Goal: Communication & Community: Share content

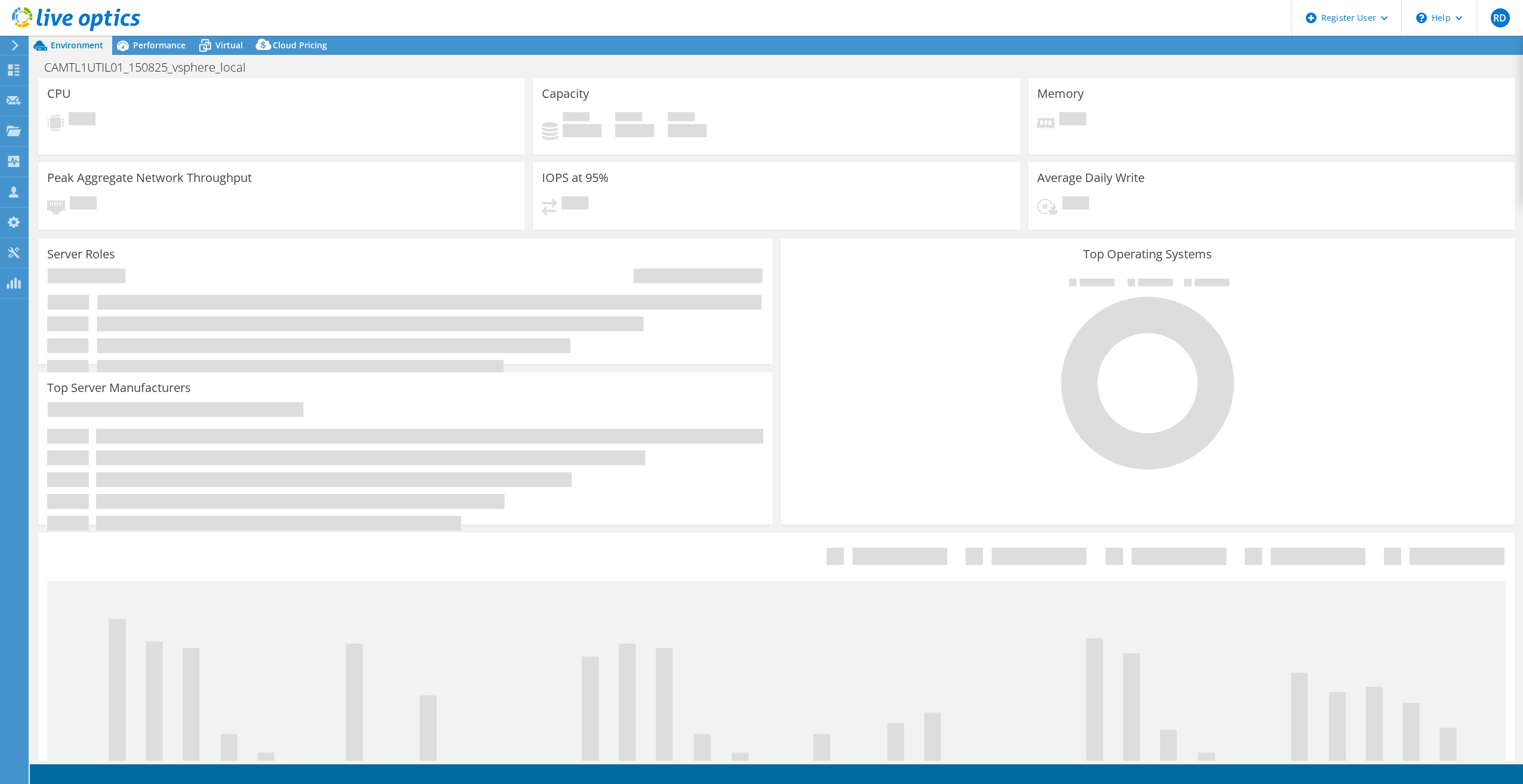
select select "USD"
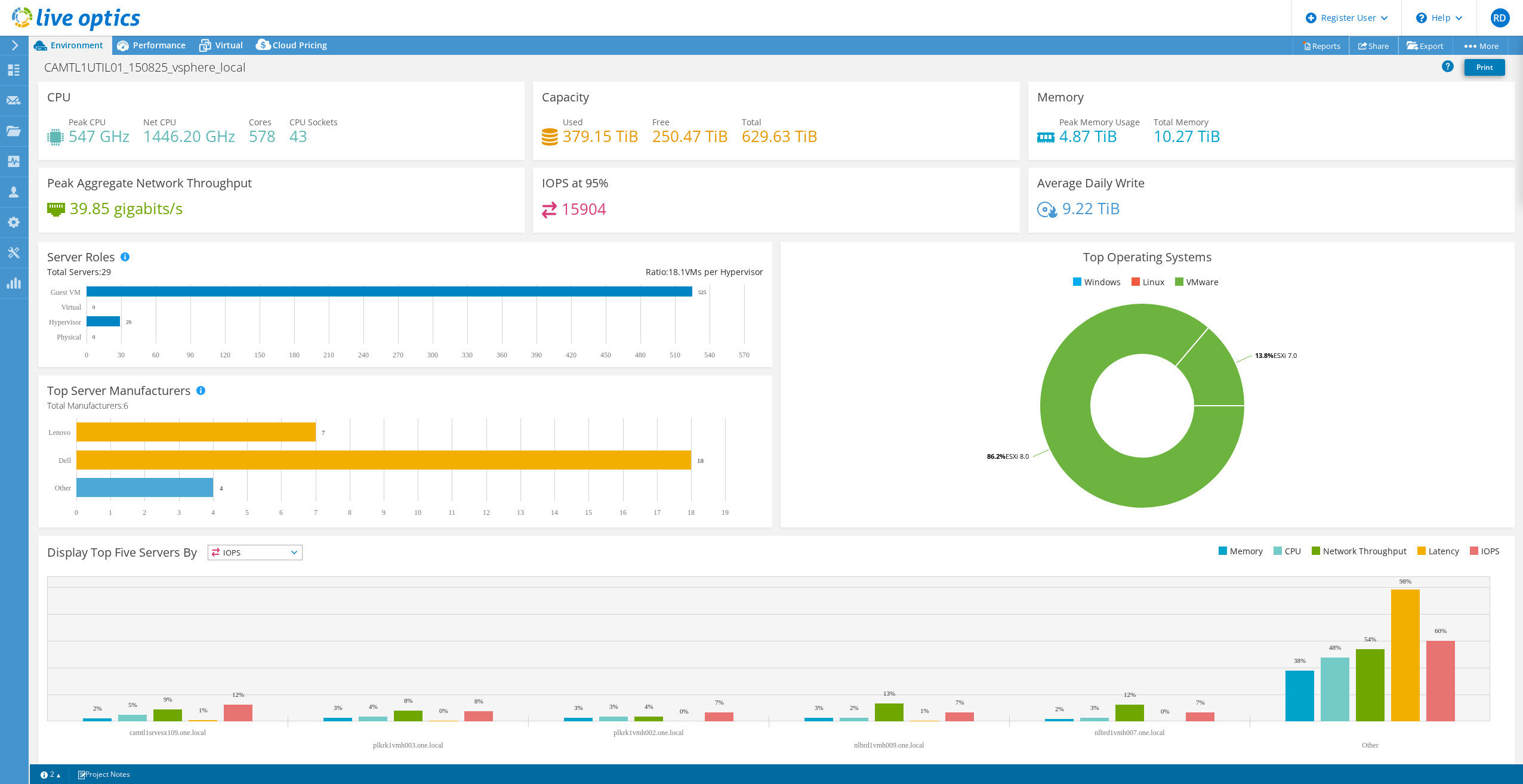
click at [1371, 50] on link "Share" at bounding box center [1373, 46] width 49 height 19
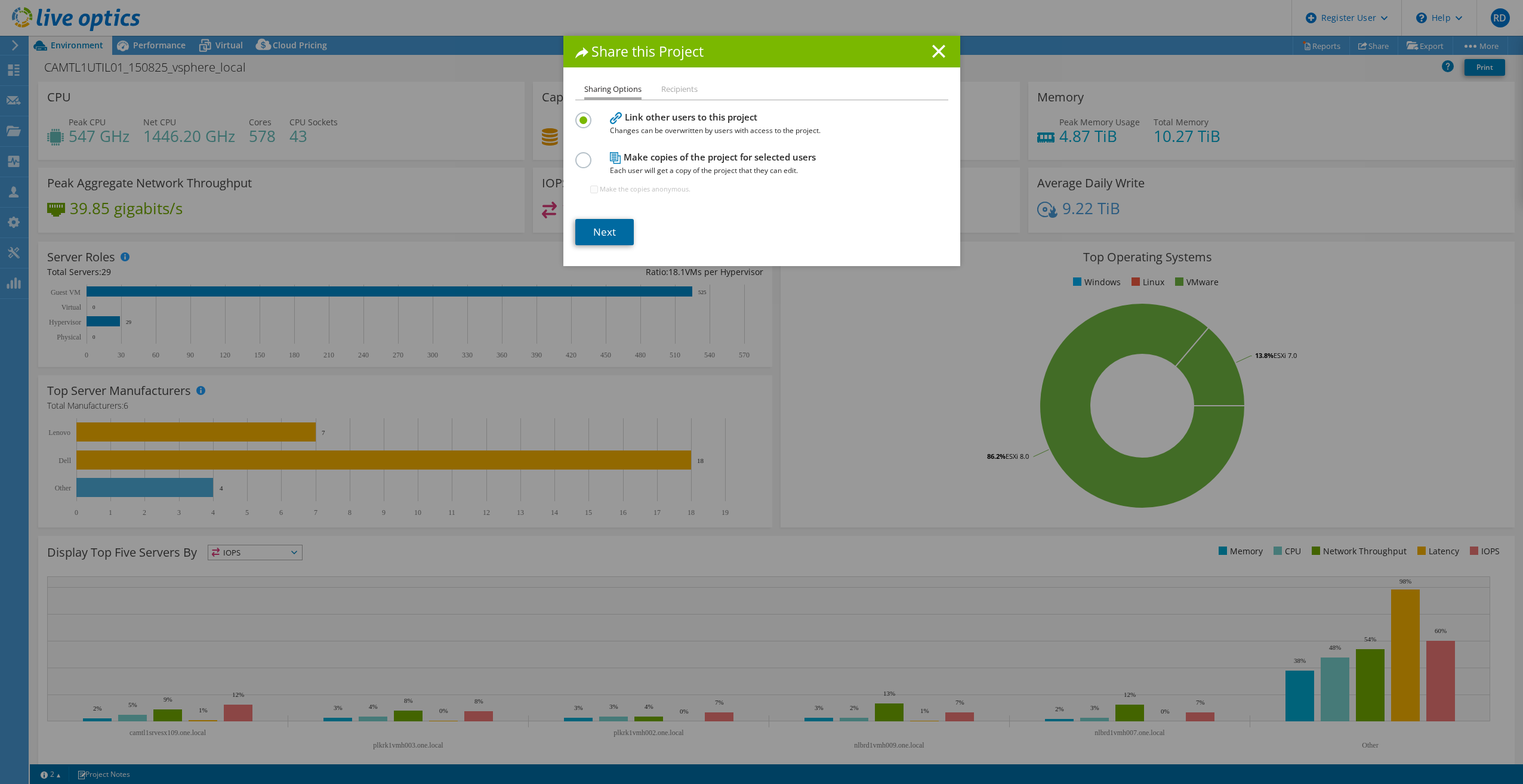
click at [601, 230] on link "Next" at bounding box center [604, 232] width 59 height 26
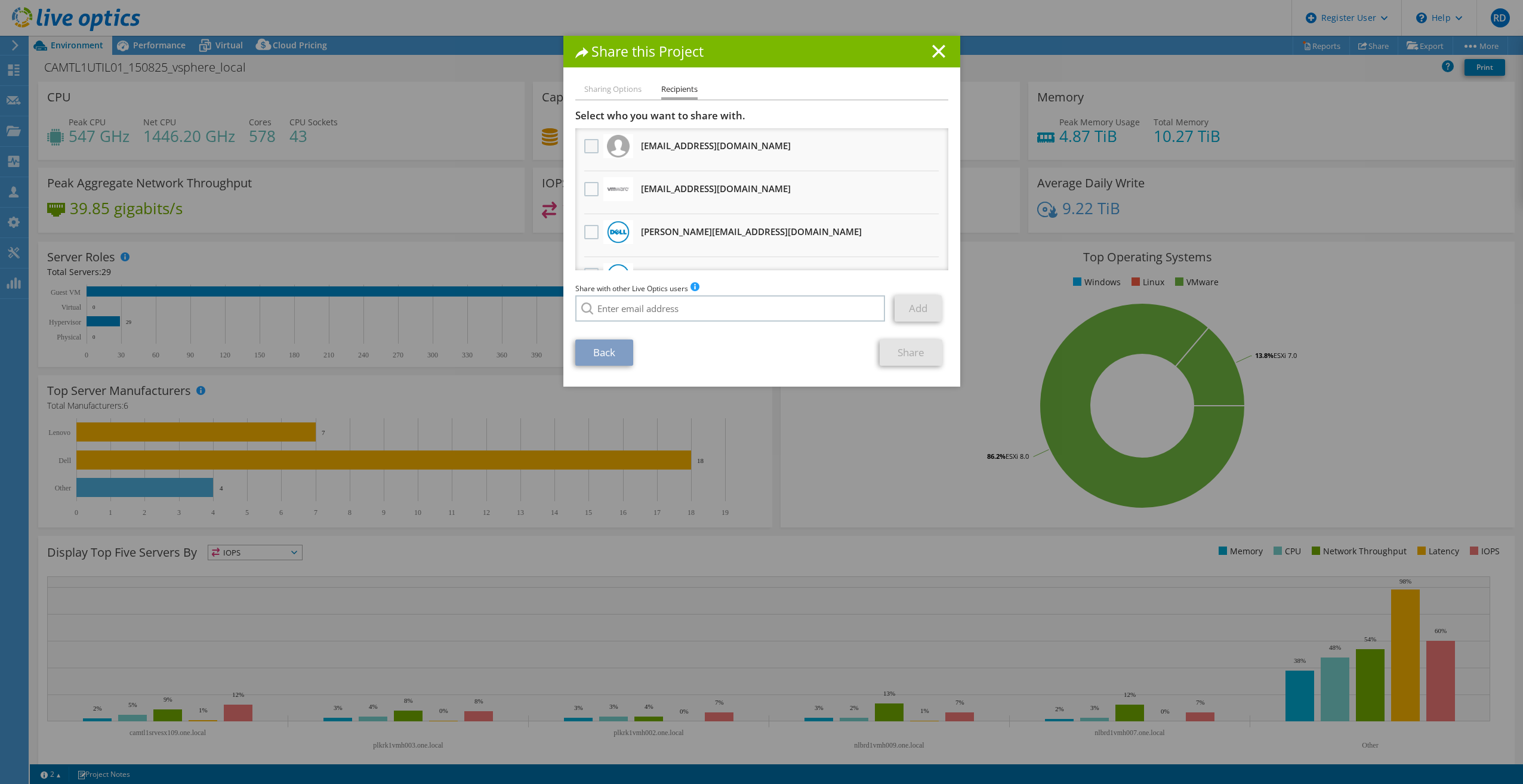
click at [589, 144] on label at bounding box center [593, 146] width 17 height 15
click at [0, 0] on input "checkbox" at bounding box center [0, 0] width 0 height 0
click at [766, 52] on h1 "Share this Project" at bounding box center [761, 52] width 373 height 14
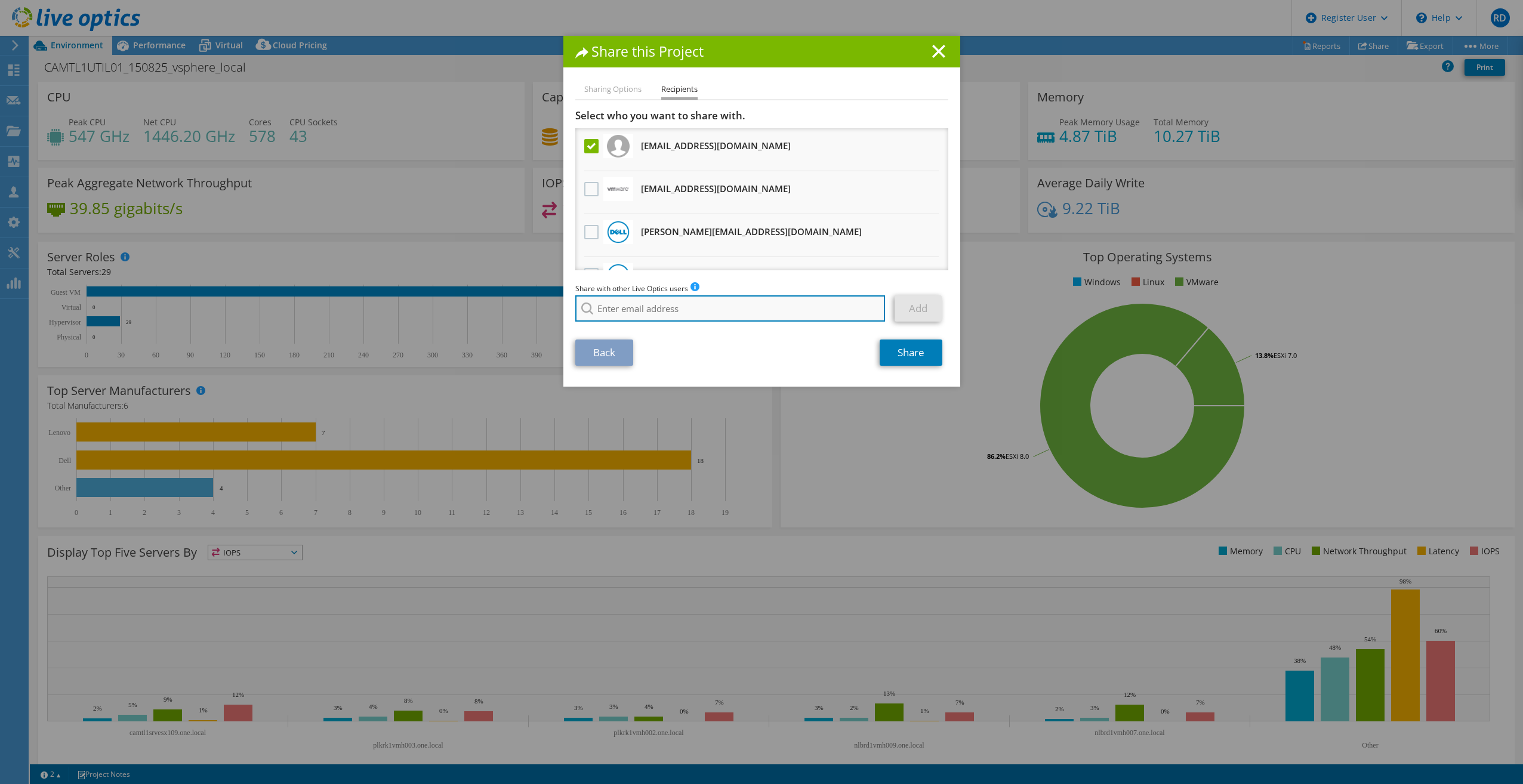
click at [651, 304] on input "search" at bounding box center [730, 309] width 310 height 26
paste input "[PERSON_NAME][EMAIL_ADDRESS][DOMAIN_NAME]"
type input "[PERSON_NAME][EMAIL_ADDRESS][DOMAIN_NAME]"
click at [904, 306] on link "Add" at bounding box center [918, 309] width 47 height 26
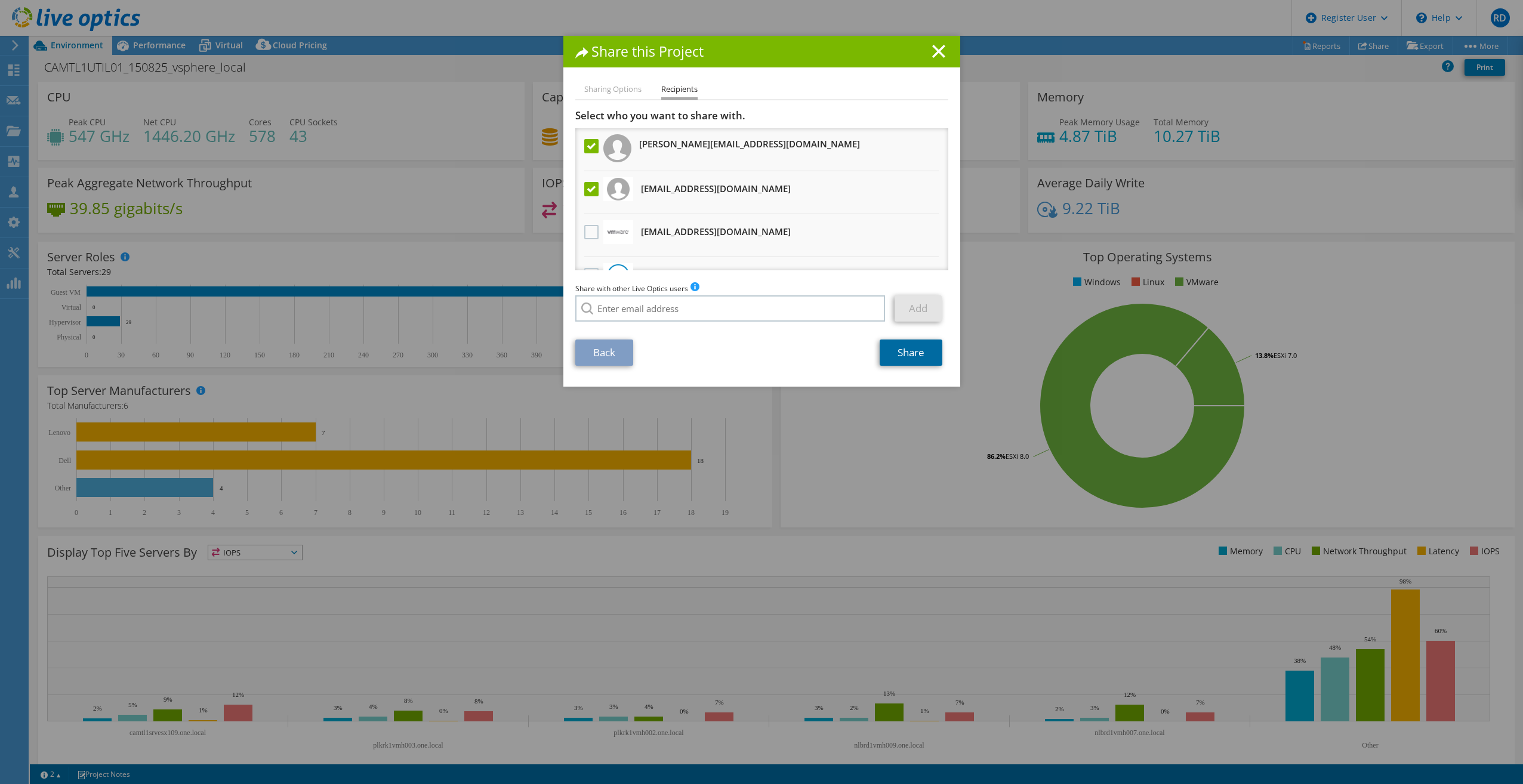
click at [919, 353] on link "Share" at bounding box center [910, 353] width 63 height 26
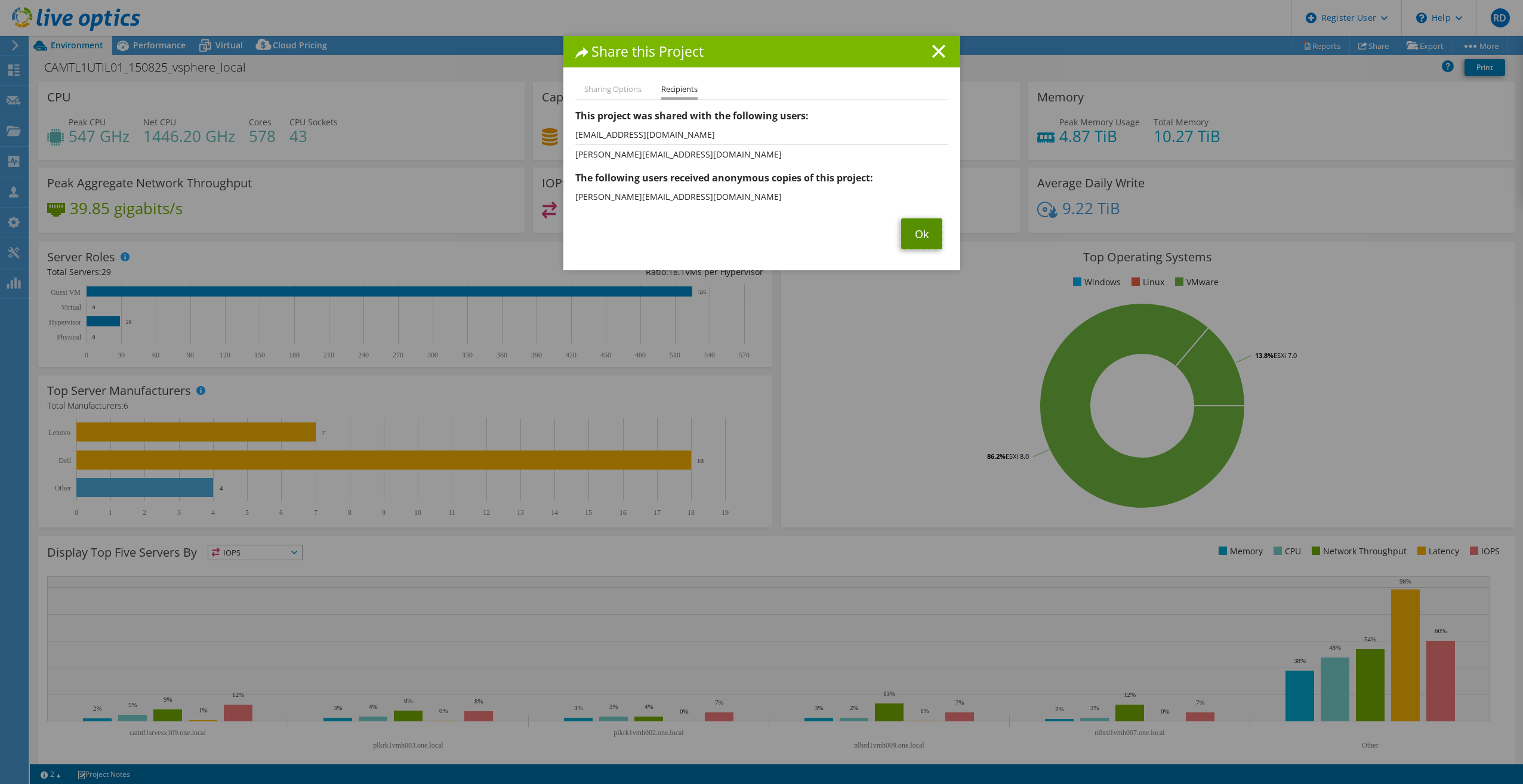
click at [916, 232] on link "Ok" at bounding box center [921, 234] width 41 height 31
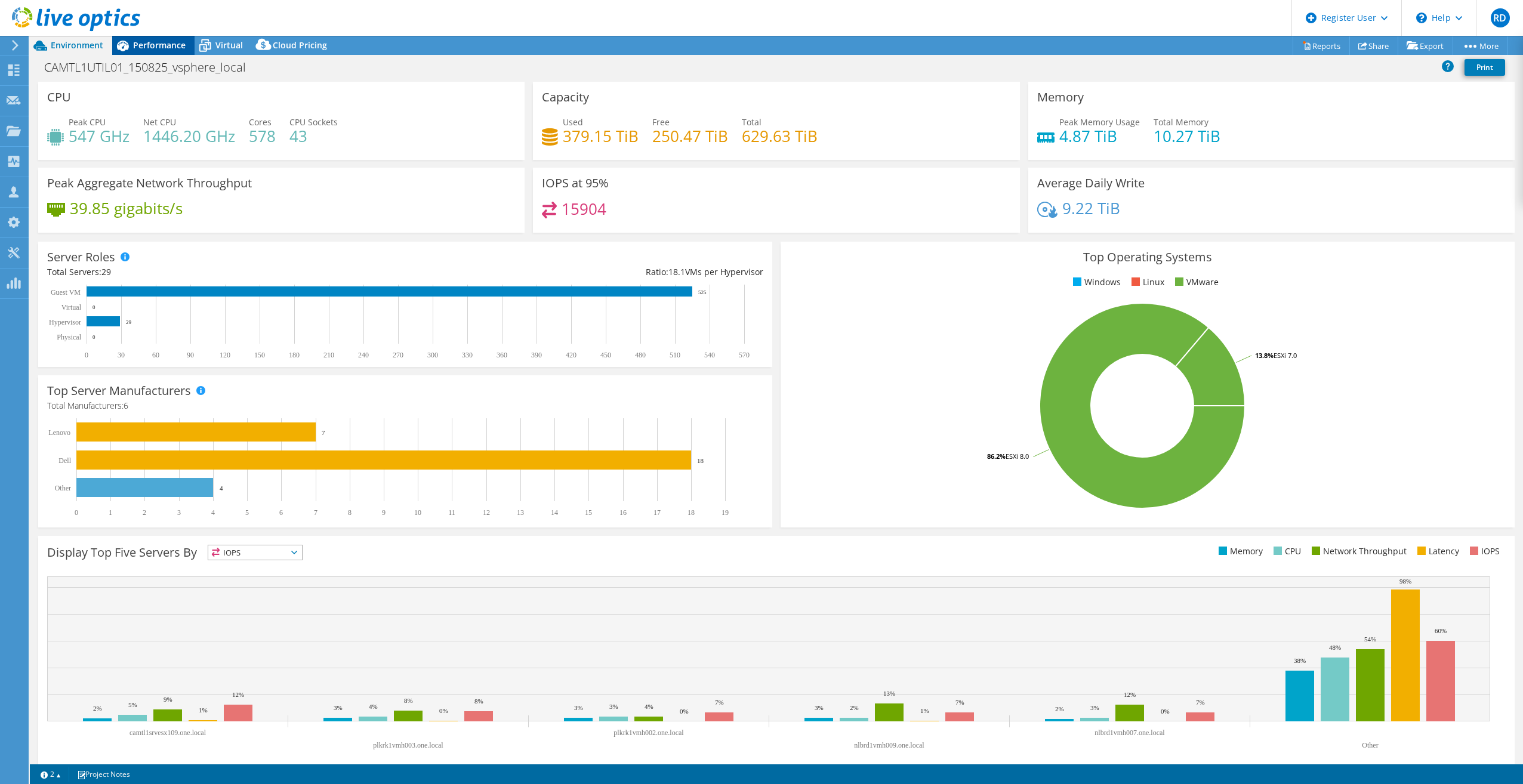
click at [146, 48] on span "Performance" at bounding box center [159, 45] width 52 height 12
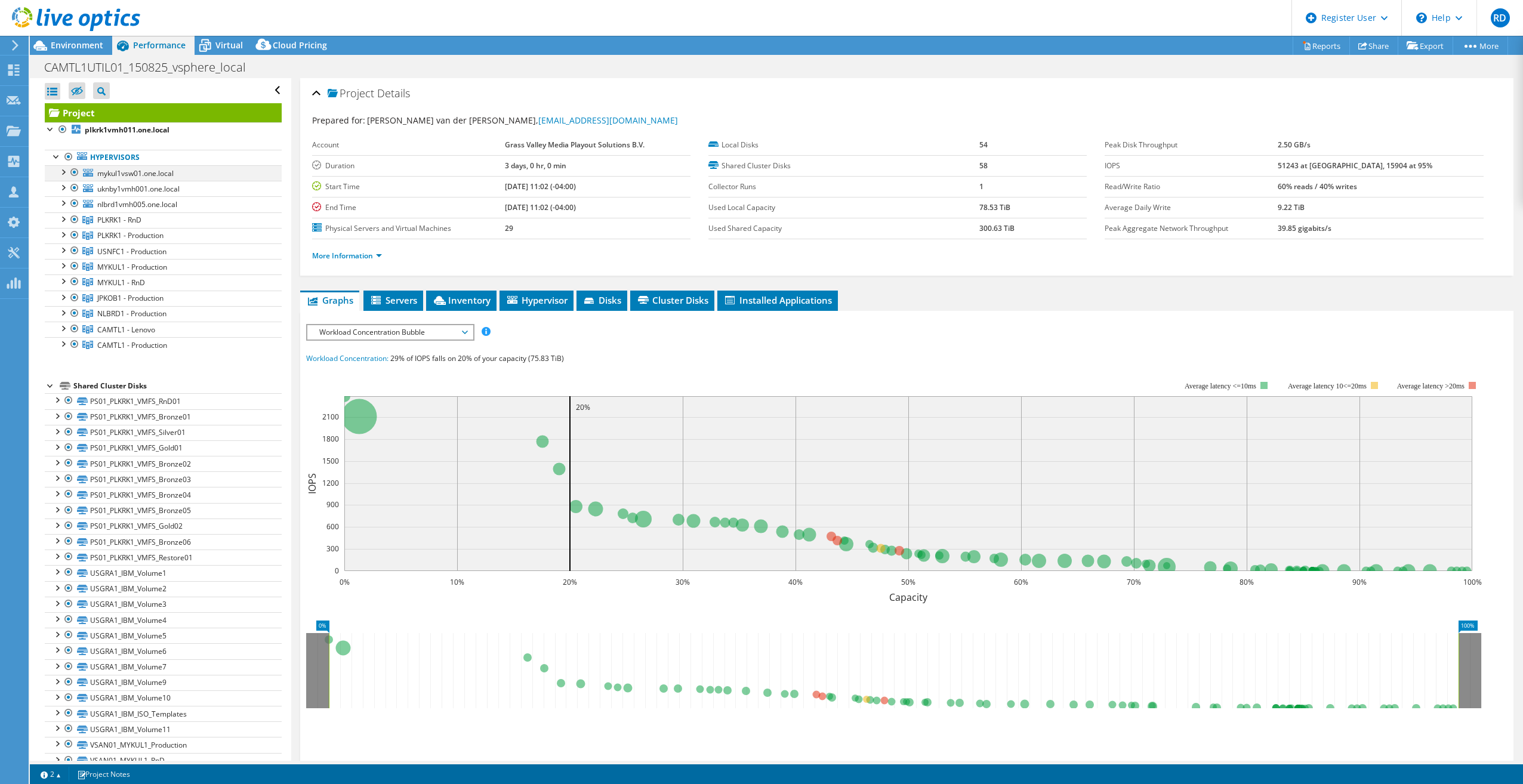
click at [76, 177] on div at bounding box center [74, 172] width 12 height 15
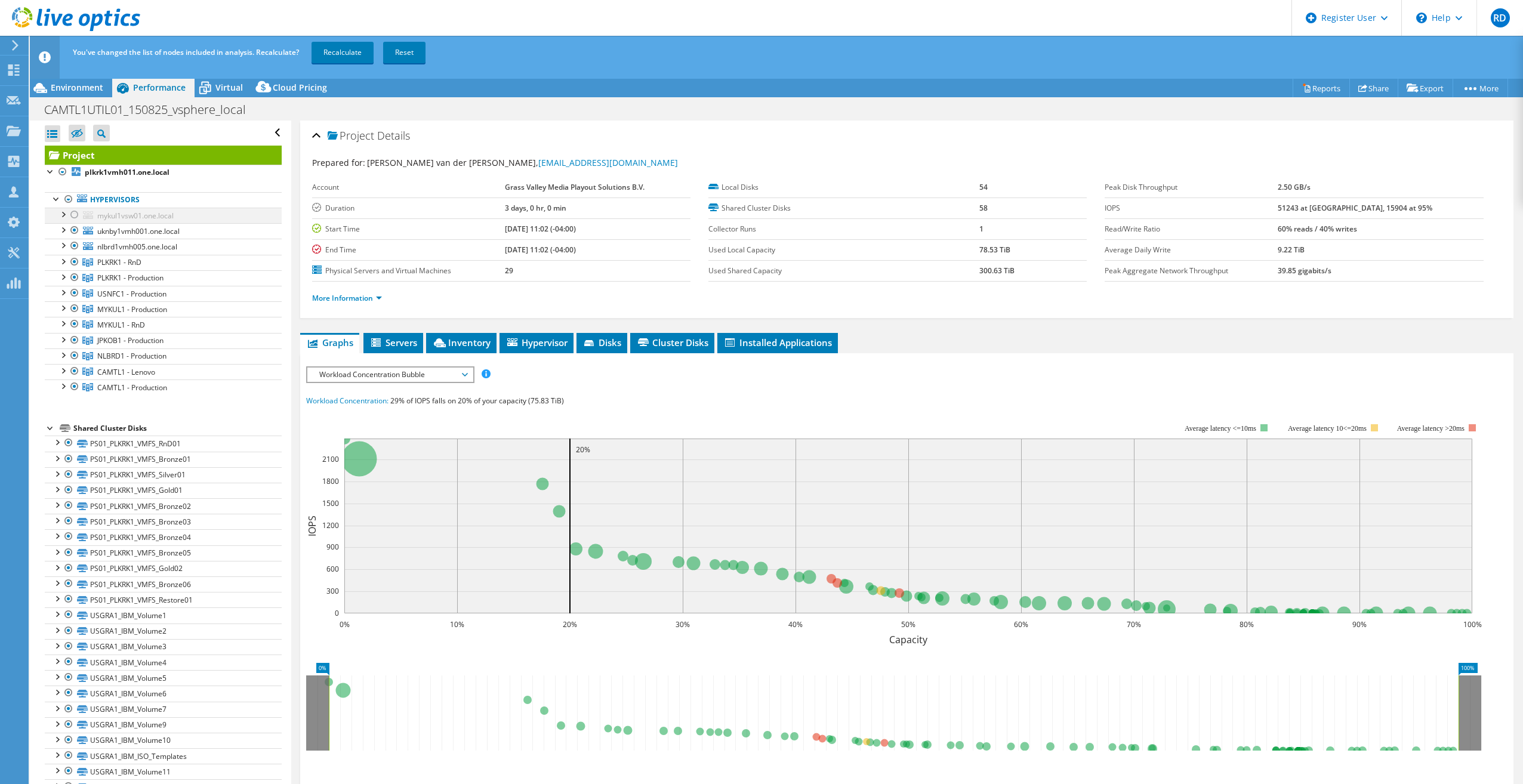
click at [75, 193] on link "Hypervisors" at bounding box center [163, 200] width 237 height 15
click at [72, 230] on div at bounding box center [74, 230] width 12 height 15
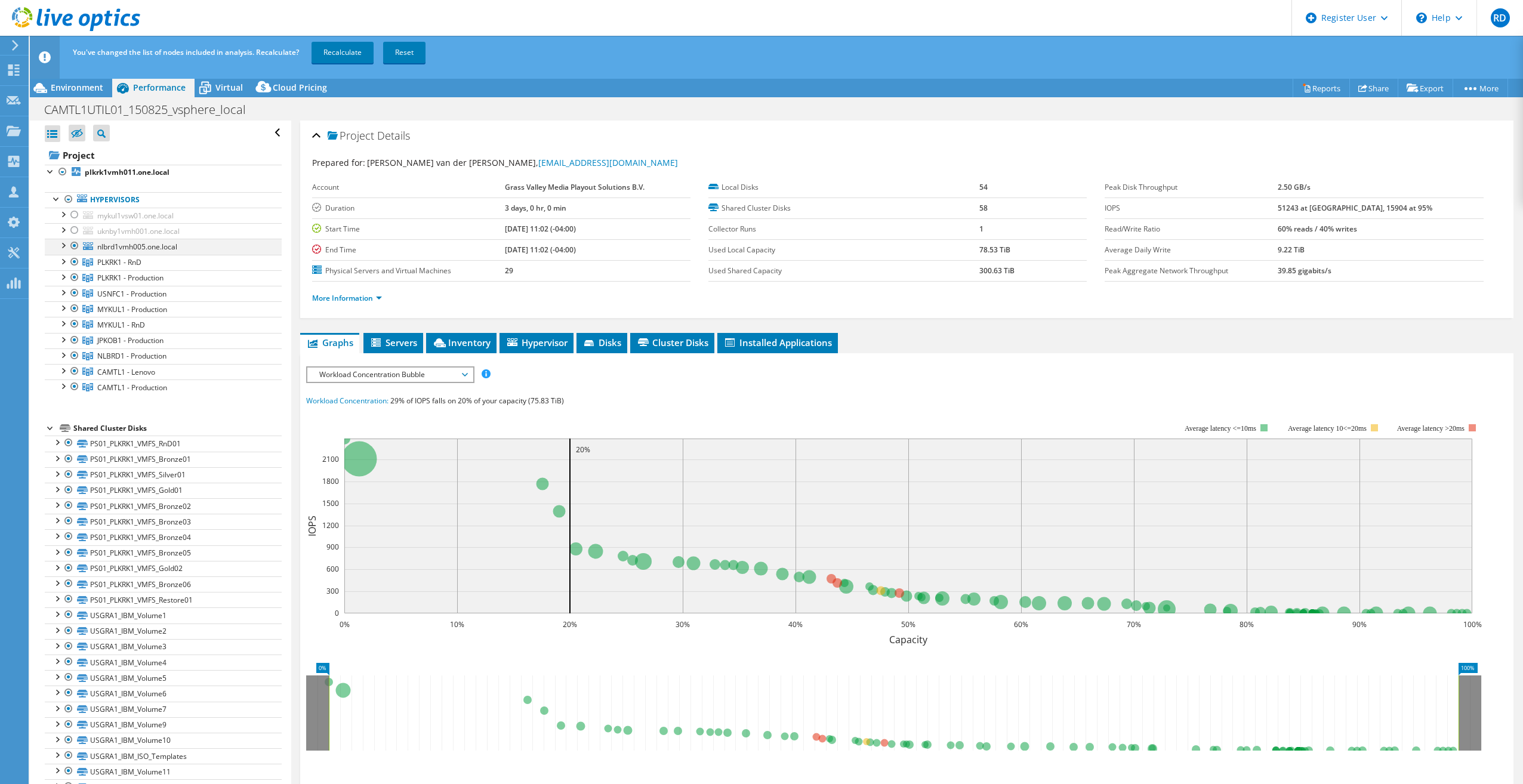
click at [71, 248] on div at bounding box center [74, 245] width 12 height 15
click at [340, 58] on link "Recalculate" at bounding box center [342, 52] width 62 height 22
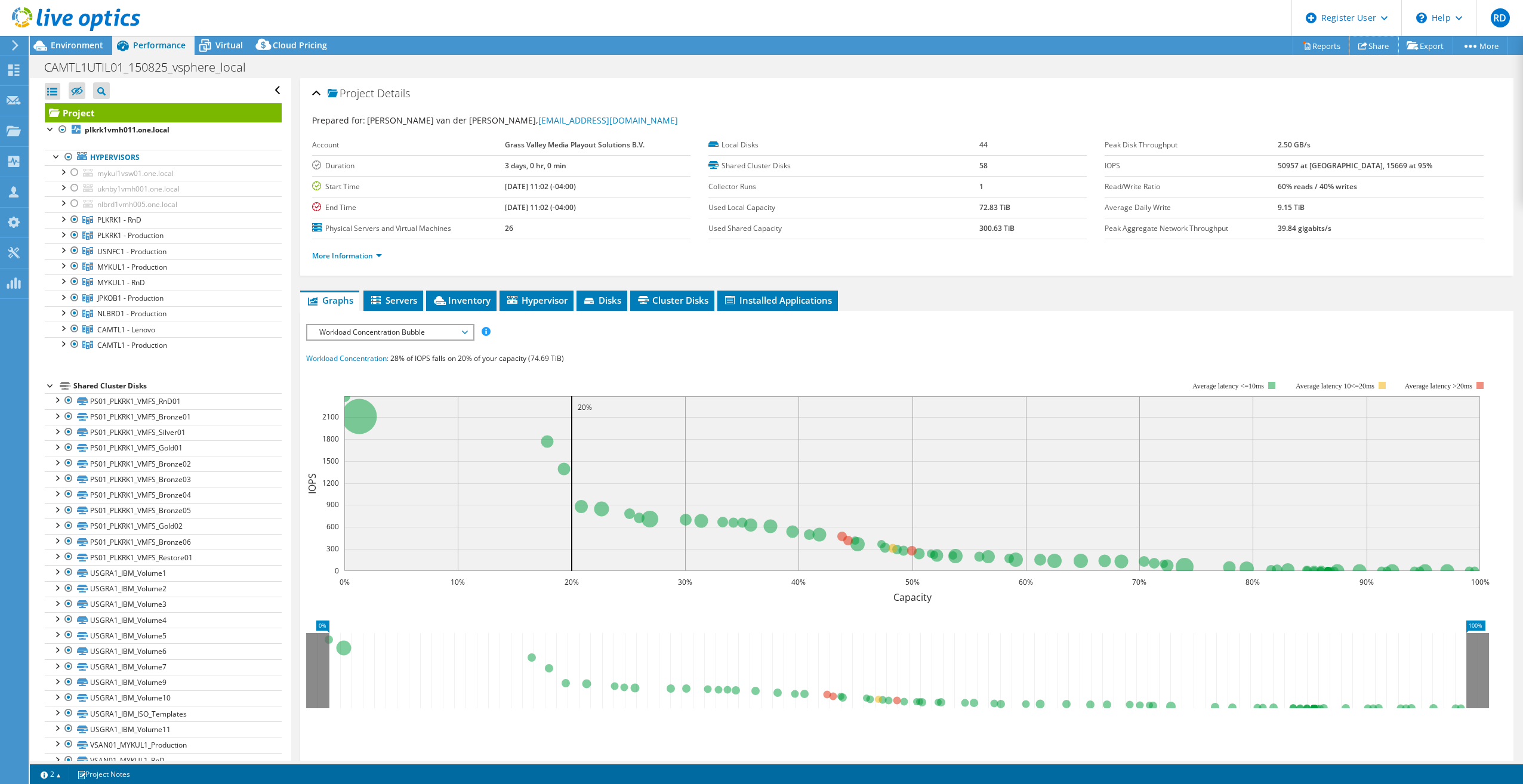
click at [1371, 52] on link "Share" at bounding box center [1373, 46] width 49 height 19
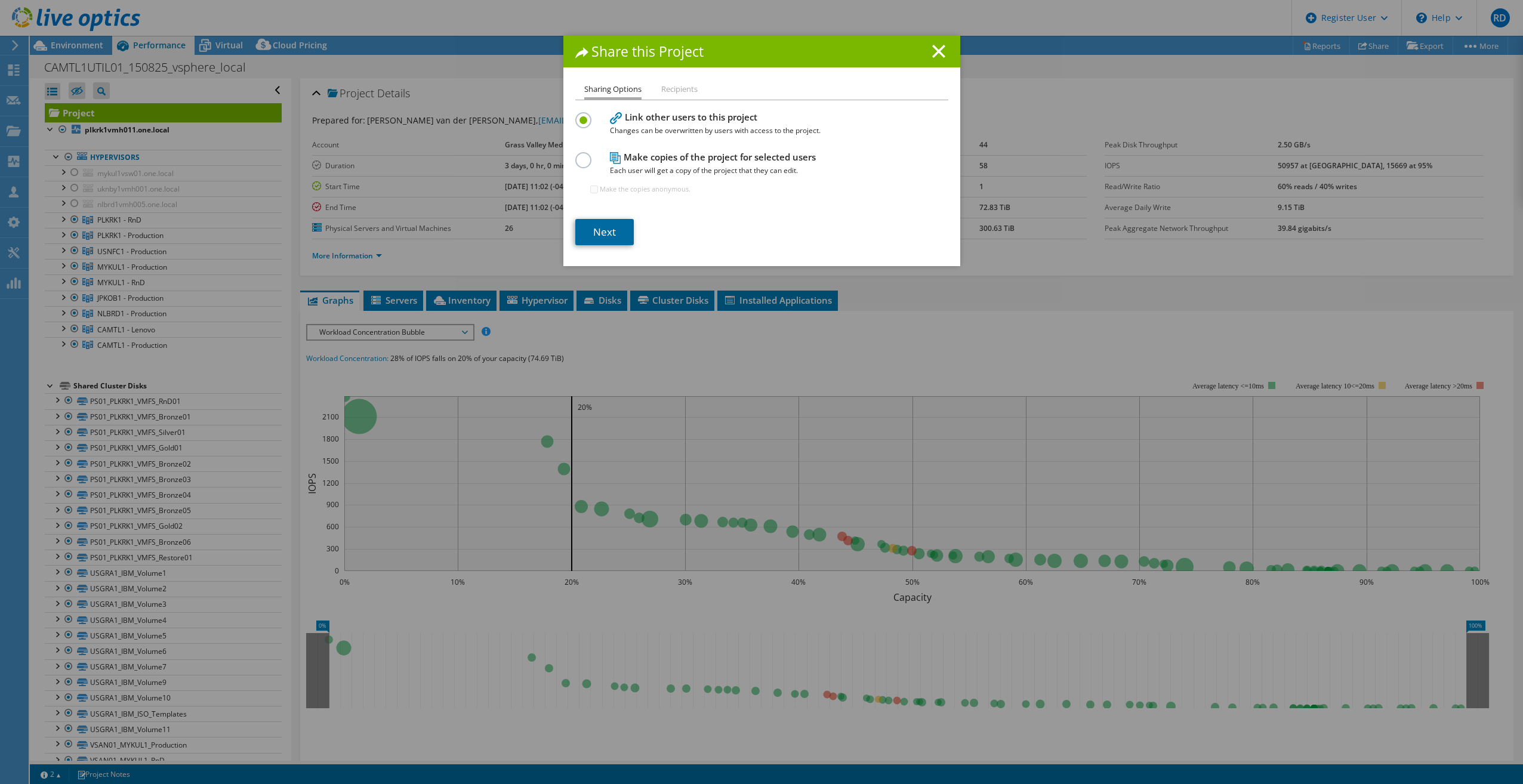
click at [592, 230] on link "Next" at bounding box center [604, 232] width 59 height 26
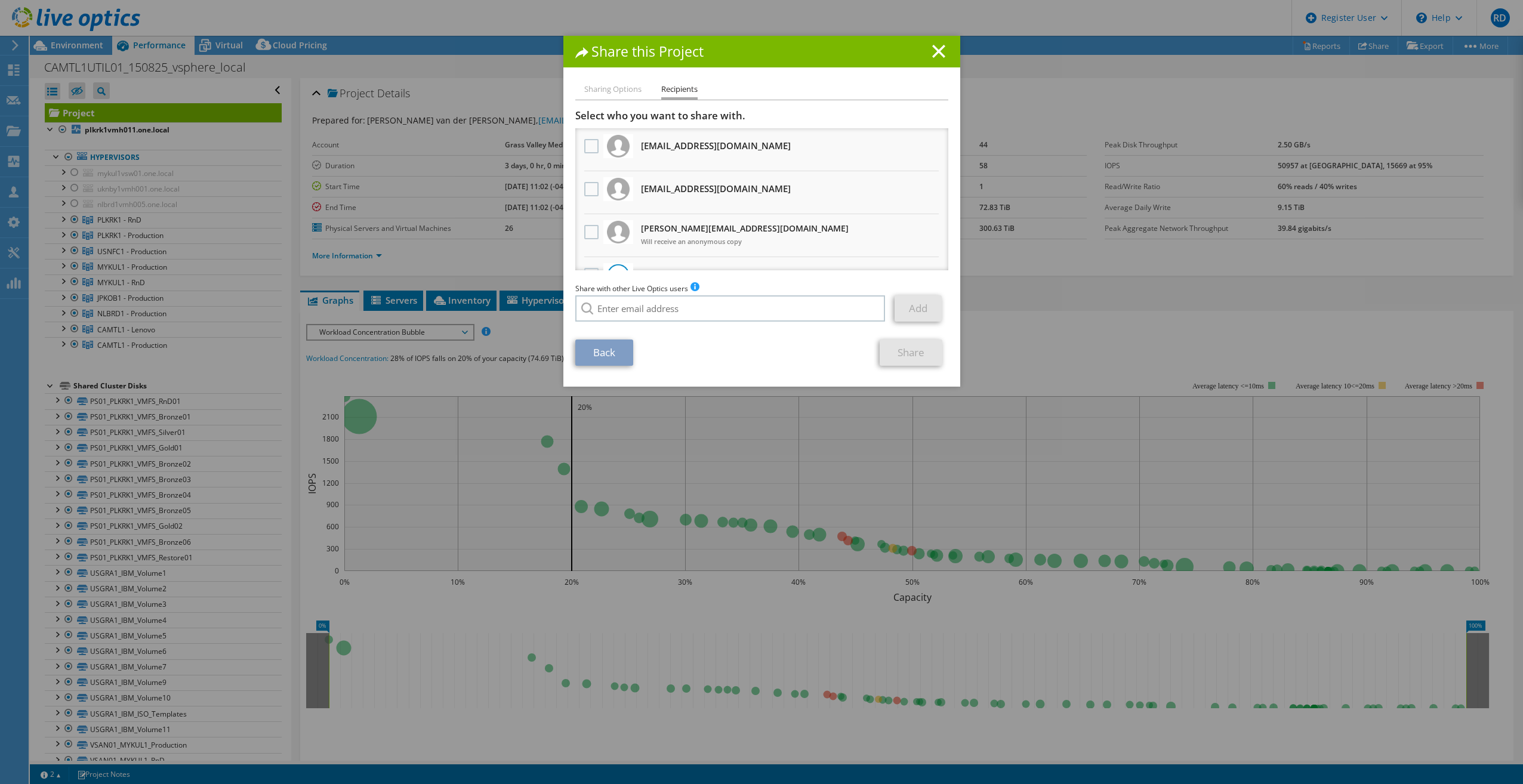
click at [945, 56] on div "Share this Project" at bounding box center [762, 51] width 397 height 32
click at [937, 51] on icon at bounding box center [938, 51] width 13 height 13
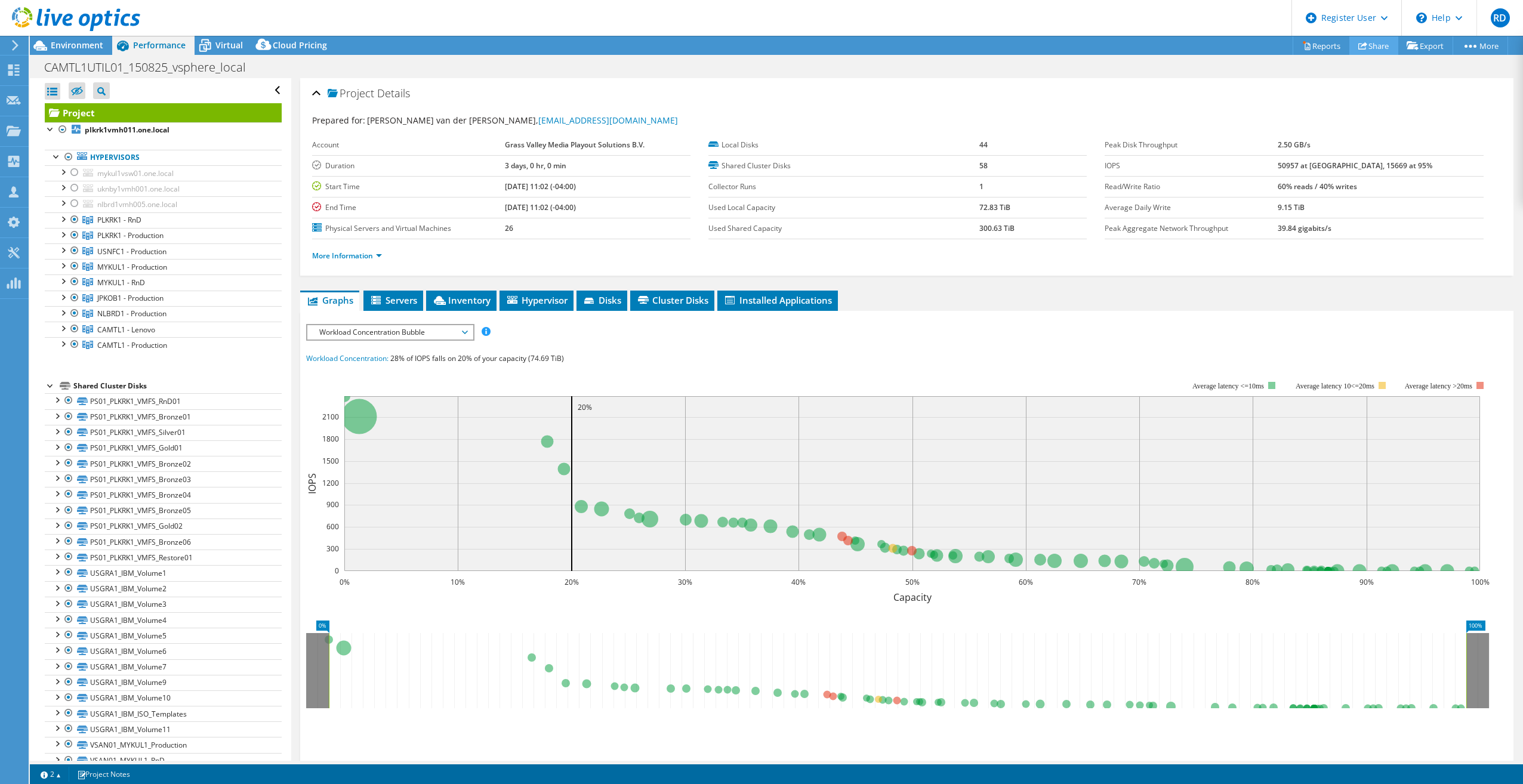
click at [1373, 49] on link "Share" at bounding box center [1373, 46] width 49 height 19
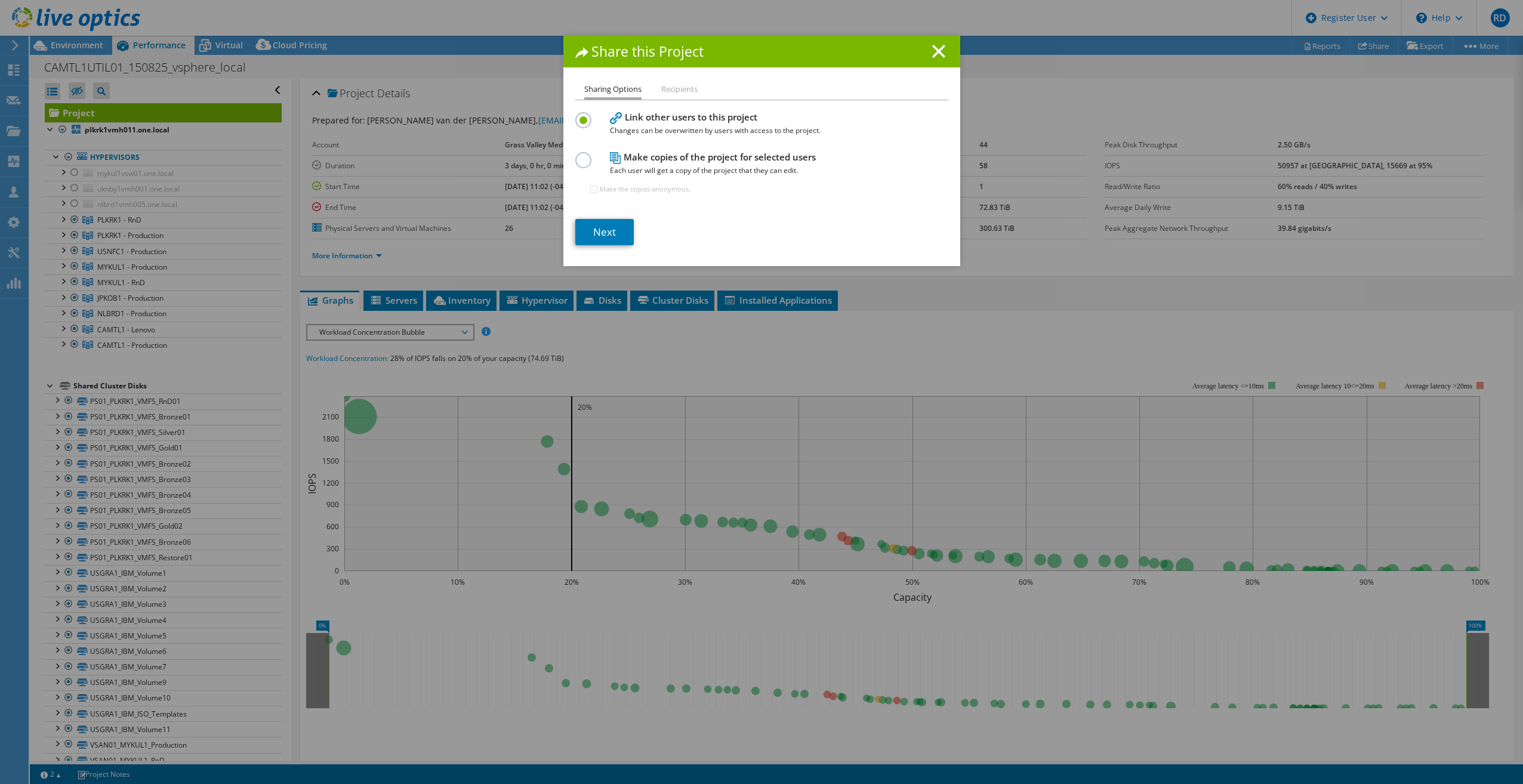
click at [617, 188] on label "Make the copies anonymous." at bounding box center [645, 188] width 90 height 12
click at [616, 189] on label "Make the copies anonymous." at bounding box center [645, 188] width 90 height 12
drag, startPoint x: 616, startPoint y: 189, endPoint x: 696, endPoint y: 204, distance: 81.4
click at [696, 204] on div "Make copies of the project for selected users Each user will get a copy of the …" at bounding box center [761, 177] width 373 height 58
click at [580, 155] on label at bounding box center [585, 154] width 21 height 3
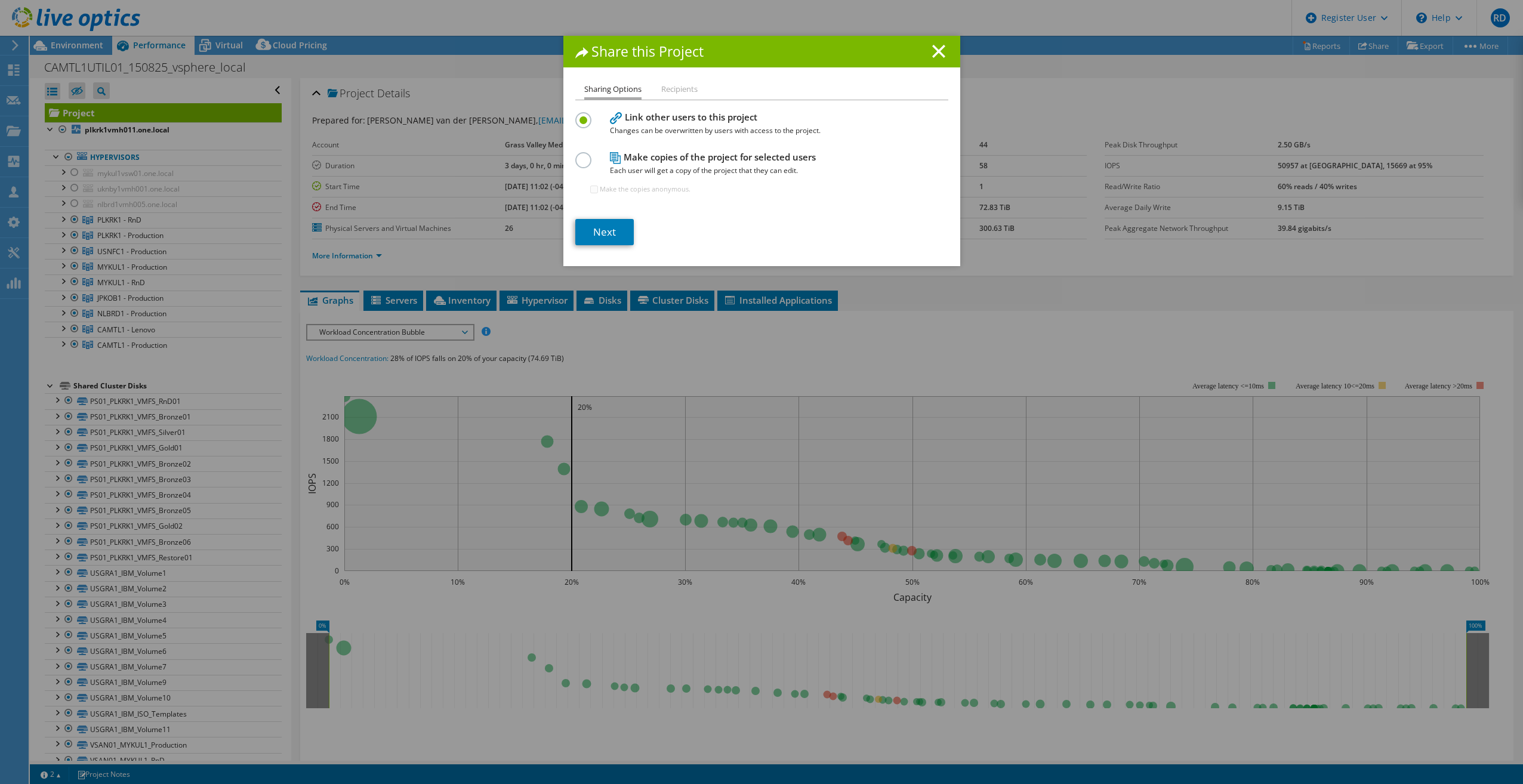
click at [0, 0] on input "radio" at bounding box center [0, 0] width 0 height 0
click at [600, 190] on label "Make the copies anonymous." at bounding box center [645, 188] width 90 height 12
click at [596, 190] on input "Make the copies anonymous." at bounding box center [594, 189] width 8 height 8
click at [600, 190] on label "Make the copies anonymous." at bounding box center [645, 188] width 90 height 12
click at [596, 190] on input "Make the copies anonymous." at bounding box center [594, 189] width 8 height 8
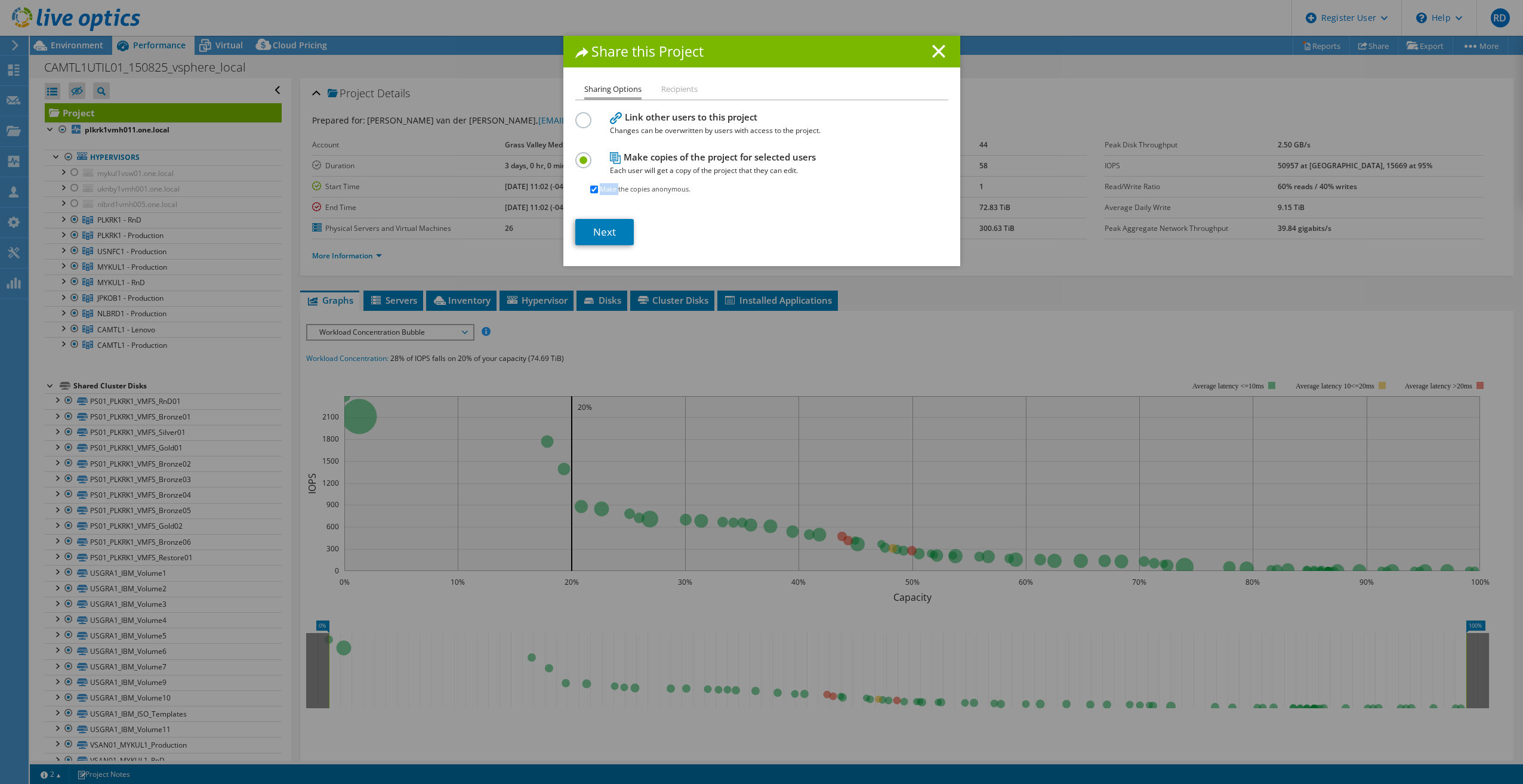
checkbox input "false"
drag, startPoint x: 596, startPoint y: 190, endPoint x: 725, endPoint y: 208, distance: 130.2
click at [726, 208] on section "Link other users to this project Changes can be overwritten by users with acces…" at bounding box center [761, 177] width 373 height 136
click at [577, 115] on label at bounding box center [585, 113] width 21 height 3
click at [0, 0] on input "radio" at bounding box center [0, 0] width 0 height 0
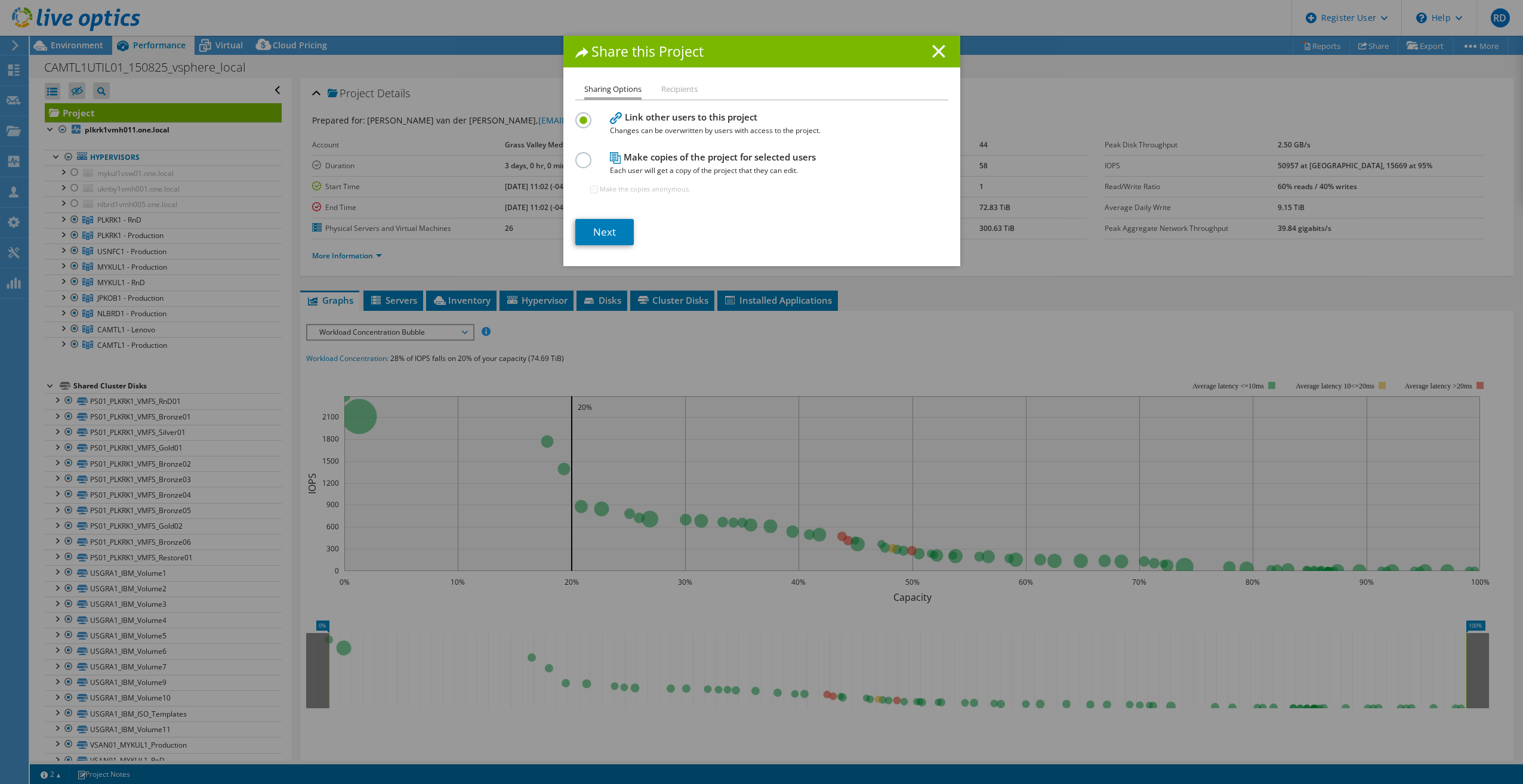
click at [938, 49] on icon at bounding box center [938, 51] width 13 height 13
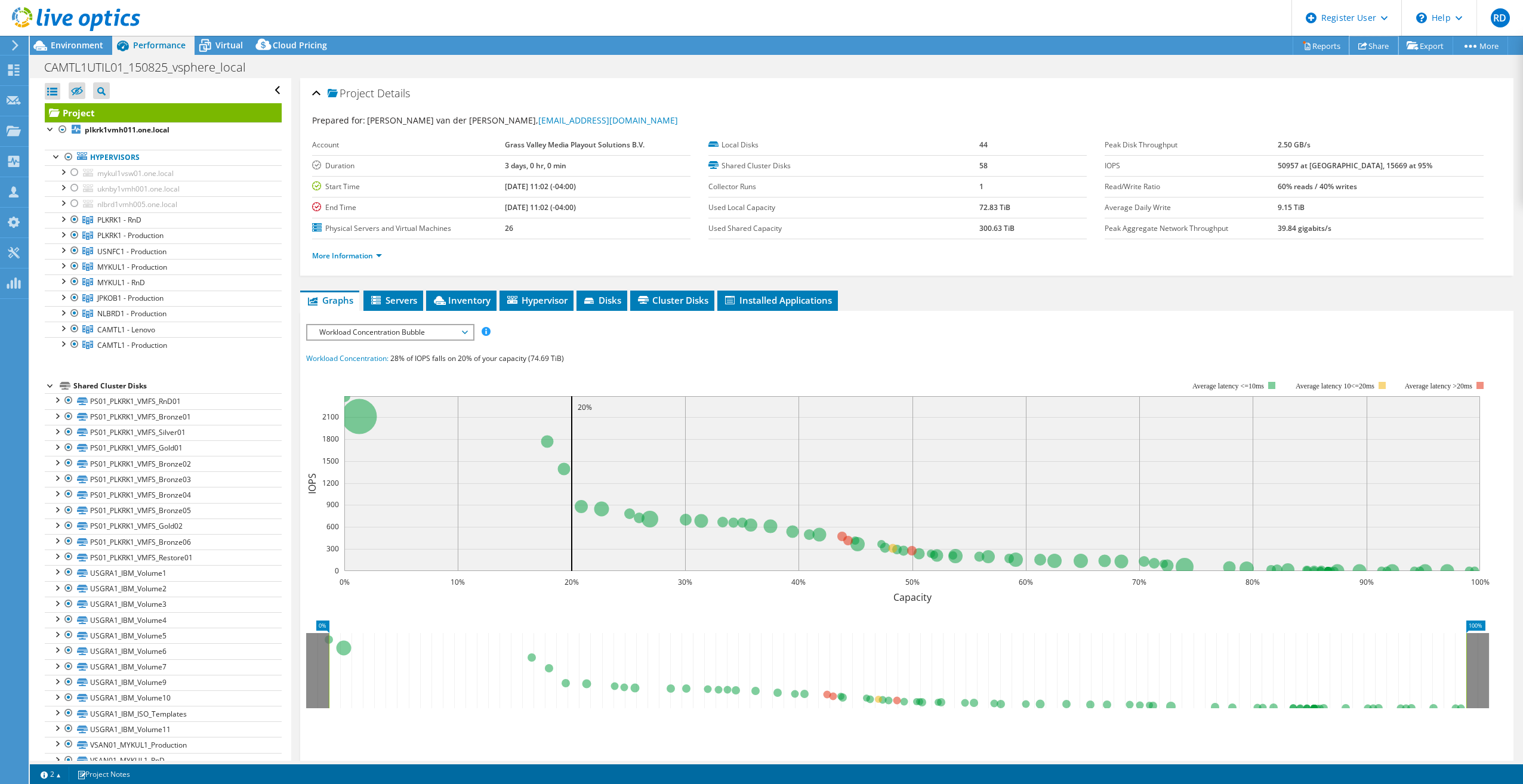
click at [1367, 45] on link "Share" at bounding box center [1373, 46] width 49 height 19
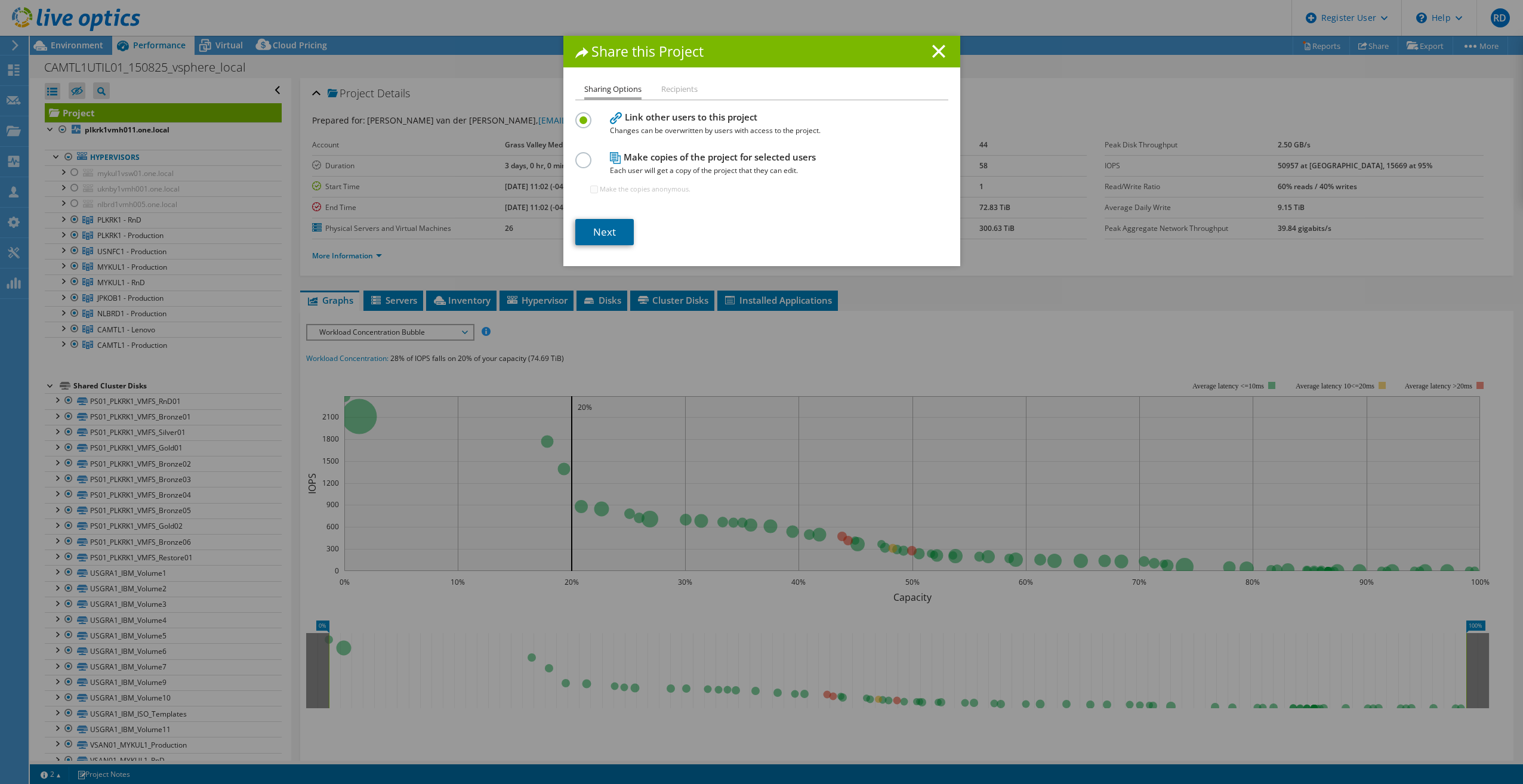
click at [585, 233] on link "Next" at bounding box center [604, 232] width 59 height 26
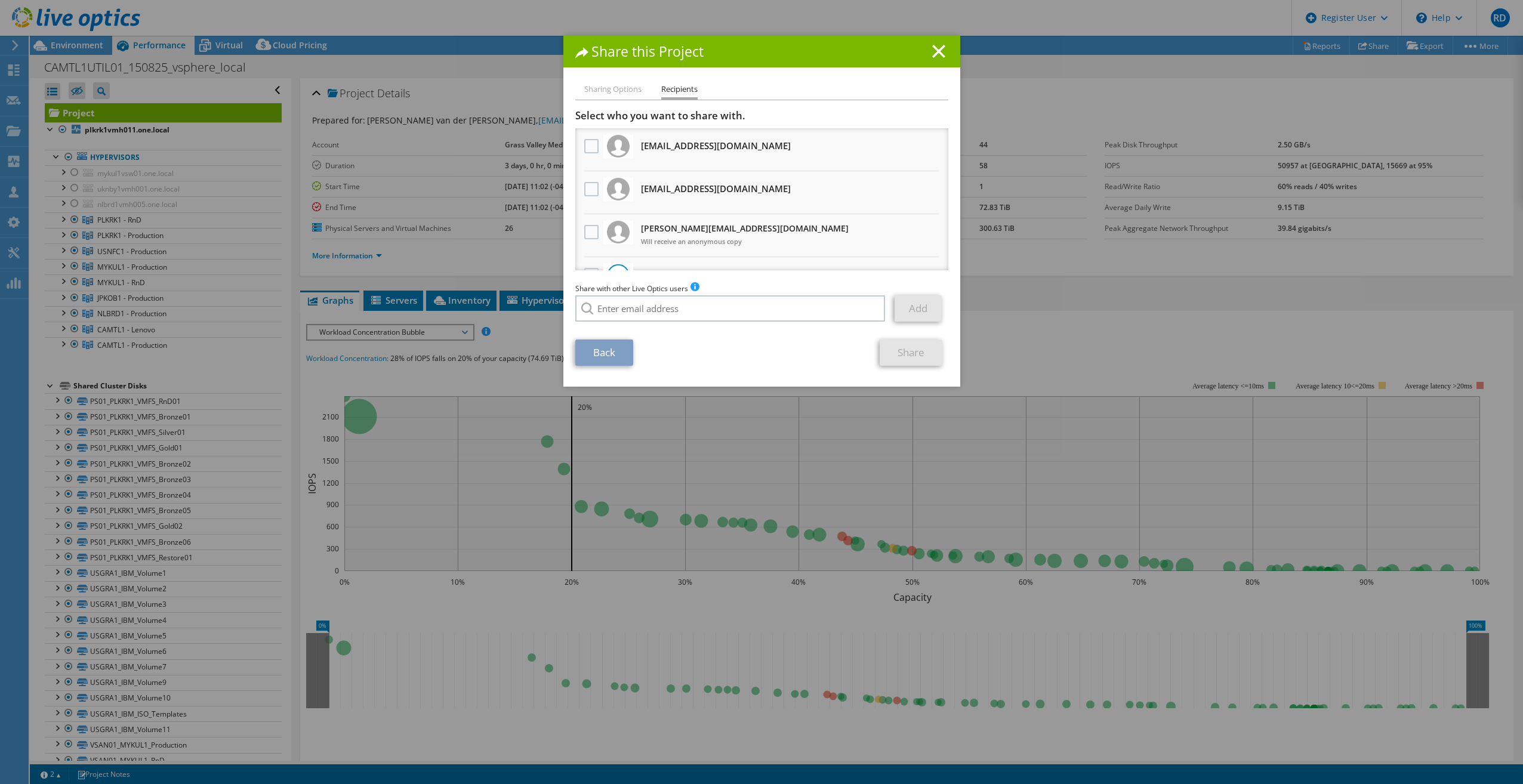
drag, startPoint x: 808, startPoint y: 148, endPoint x: 635, endPoint y: 153, distance: 173.1
click at [635, 153] on li "[EMAIL_ADDRESS][DOMAIN_NAME] Will receive an anonymous copy" at bounding box center [761, 150] width 373 height 43
copy div "[EMAIL_ADDRESS][DOMAIN_NAME]"
click at [878, 43] on div "Share this Project" at bounding box center [762, 51] width 397 height 32
click at [715, 185] on h3 "[EMAIL_ADDRESS][DOMAIN_NAME] Will receive an anonymous copy" at bounding box center [716, 188] width 150 height 19
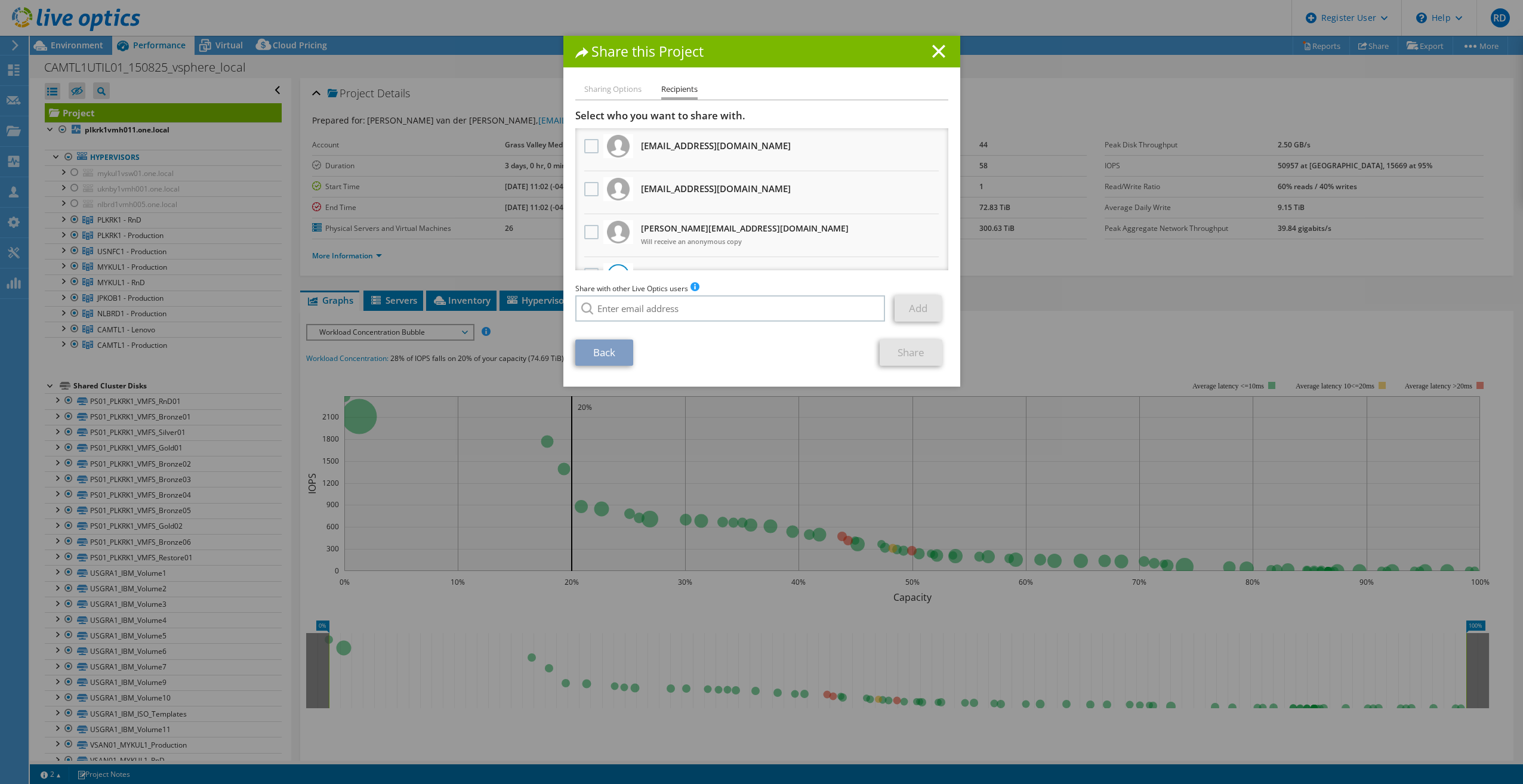
click at [715, 185] on h3 "[EMAIL_ADDRESS][DOMAIN_NAME] Will receive an anonymous copy" at bounding box center [716, 188] width 150 height 19
copy ul "[EMAIL_ADDRESS][DOMAIN_NAME] Will receive an anonymous copy"
click at [824, 49] on h1 "Share this Project" at bounding box center [761, 52] width 373 height 14
click at [705, 229] on h3 "[PERSON_NAME][EMAIL_ADDRESS][DOMAIN_NAME] Will receive an anonymous copy" at bounding box center [744, 235] width 208 height 32
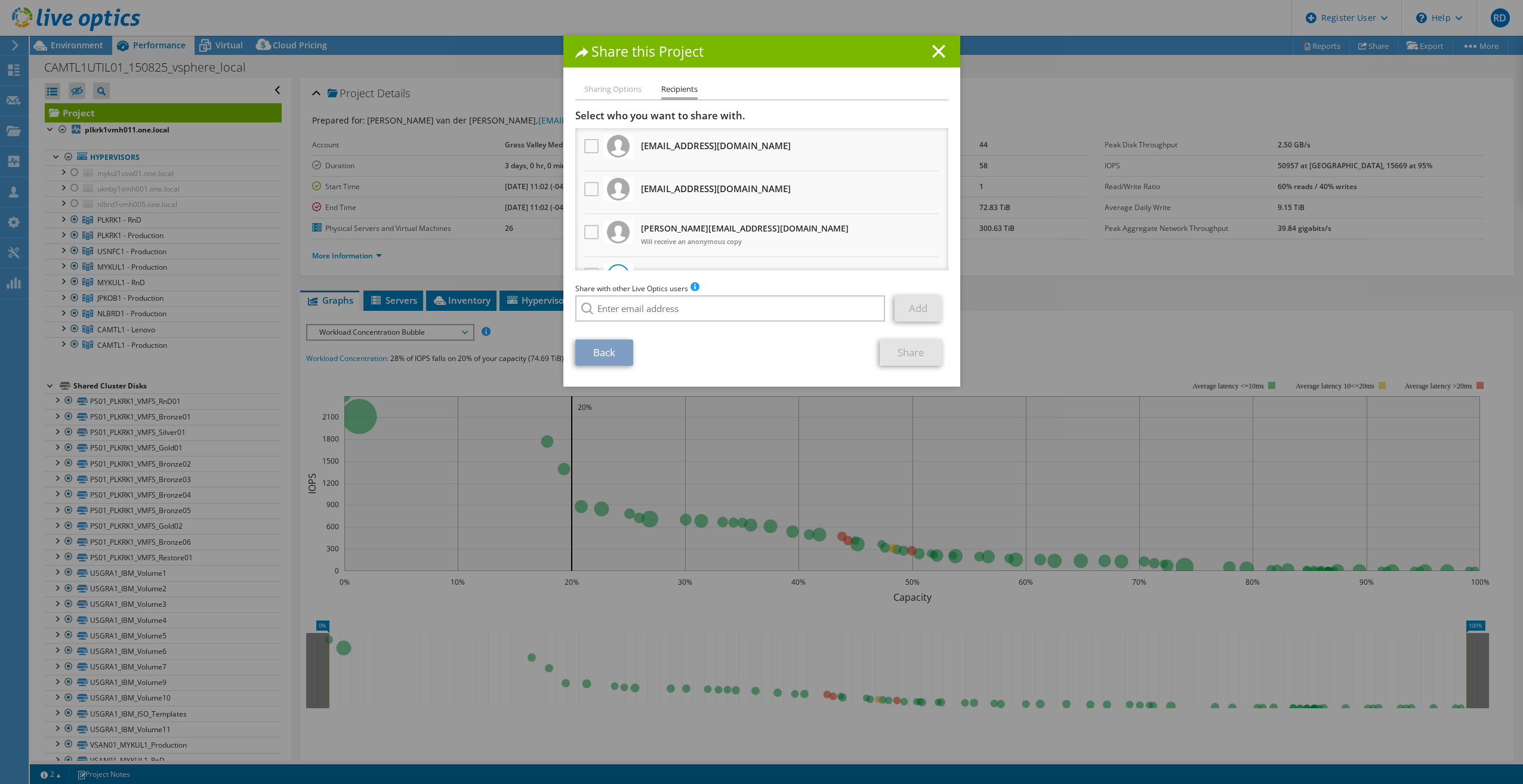
click at [705, 229] on h3 "[PERSON_NAME][EMAIL_ADDRESS][DOMAIN_NAME] Will receive an anonymous copy" at bounding box center [744, 235] width 208 height 32
click at [705, 230] on h3 "[PERSON_NAME][EMAIL_ADDRESS][DOMAIN_NAME] Will receive an anonymous copy" at bounding box center [744, 235] width 208 height 32
copy h3 "[PERSON_NAME][EMAIL_ADDRESS][DOMAIN_NAME]"
click at [491, 704] on div "Share this Project Sharing Options Recipients Link other users to this project …" at bounding box center [761, 391] width 1523 height 712
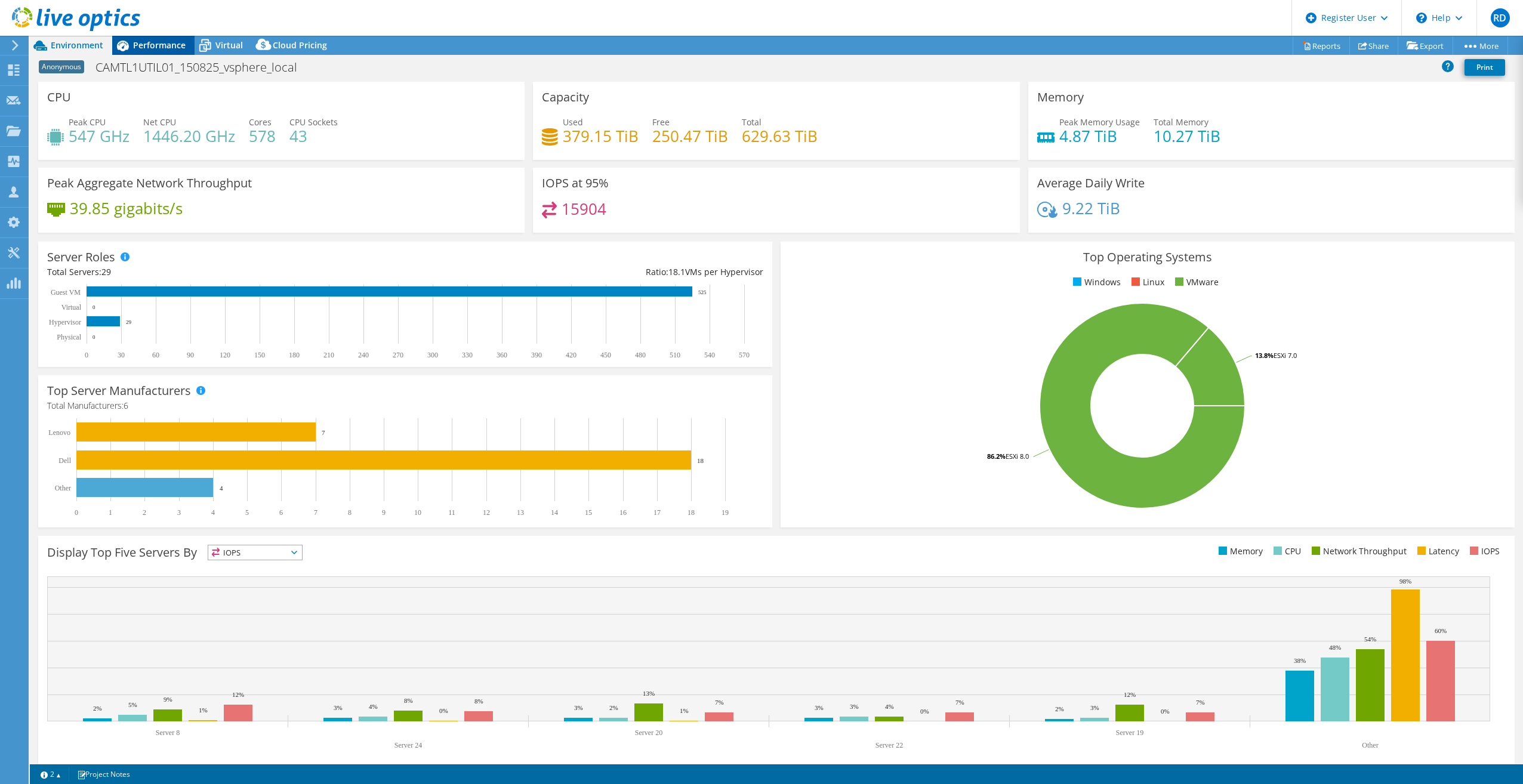
click at [156, 46] on span "Performance" at bounding box center [159, 45] width 52 height 12
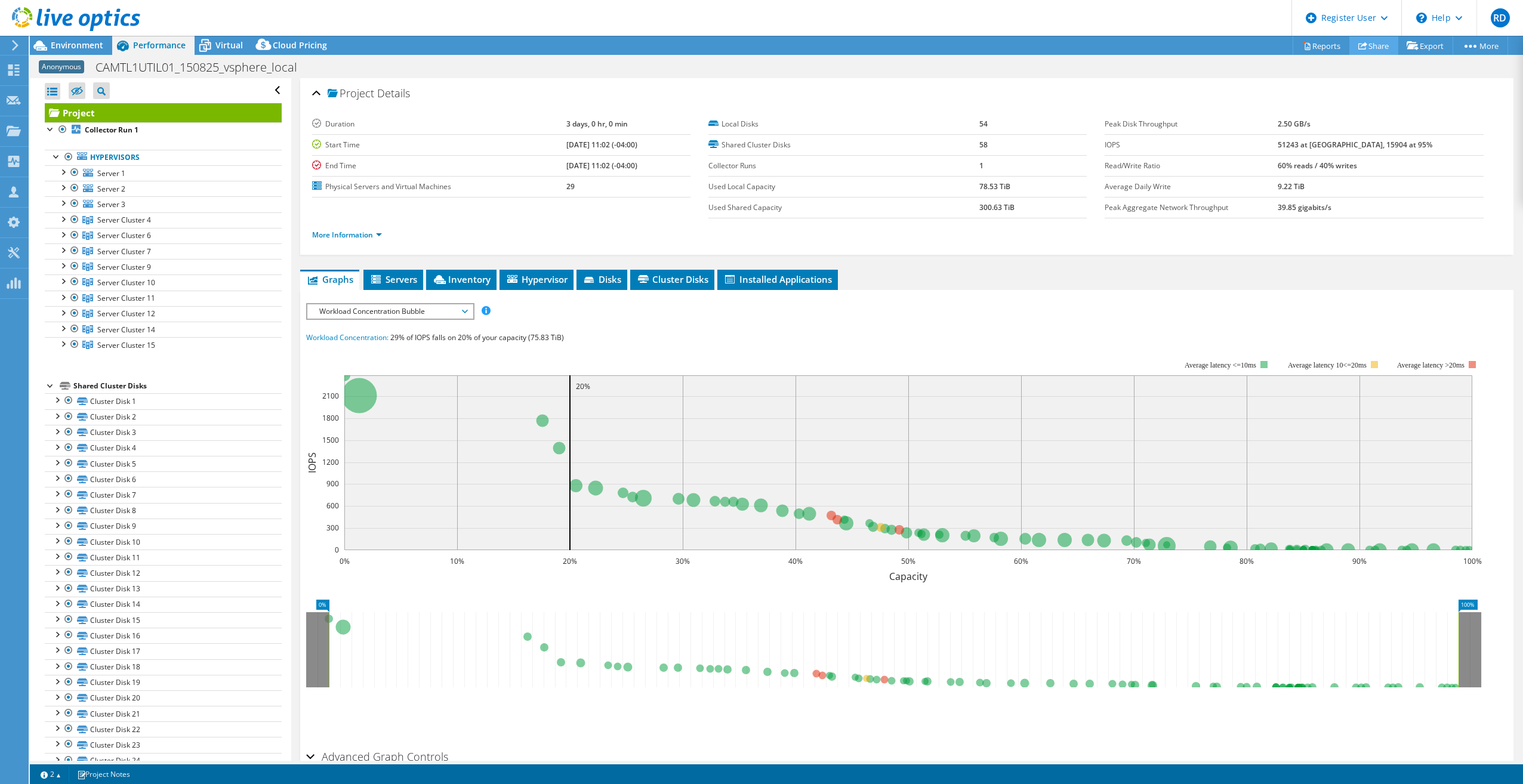
click at [1370, 46] on link "Share" at bounding box center [1373, 46] width 49 height 19
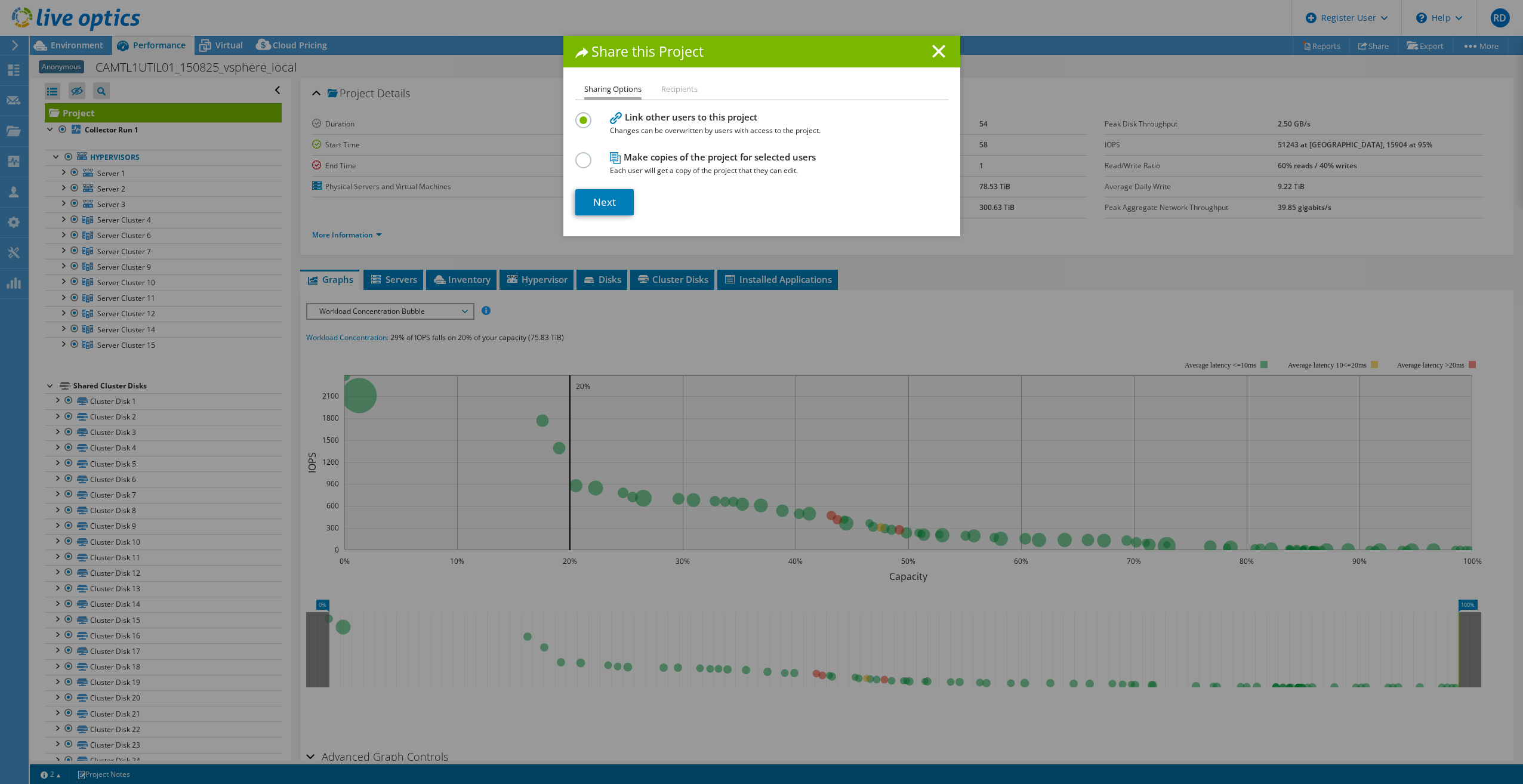
click at [581, 155] on label at bounding box center [585, 154] width 21 height 3
click at [0, 0] on input "radio" at bounding box center [0, 0] width 0 height 0
click at [582, 113] on label at bounding box center [585, 113] width 21 height 3
click at [0, 0] on input "radio" at bounding box center [0, 0] width 0 height 0
click at [674, 86] on li "Recipients" at bounding box center [679, 90] width 36 height 15
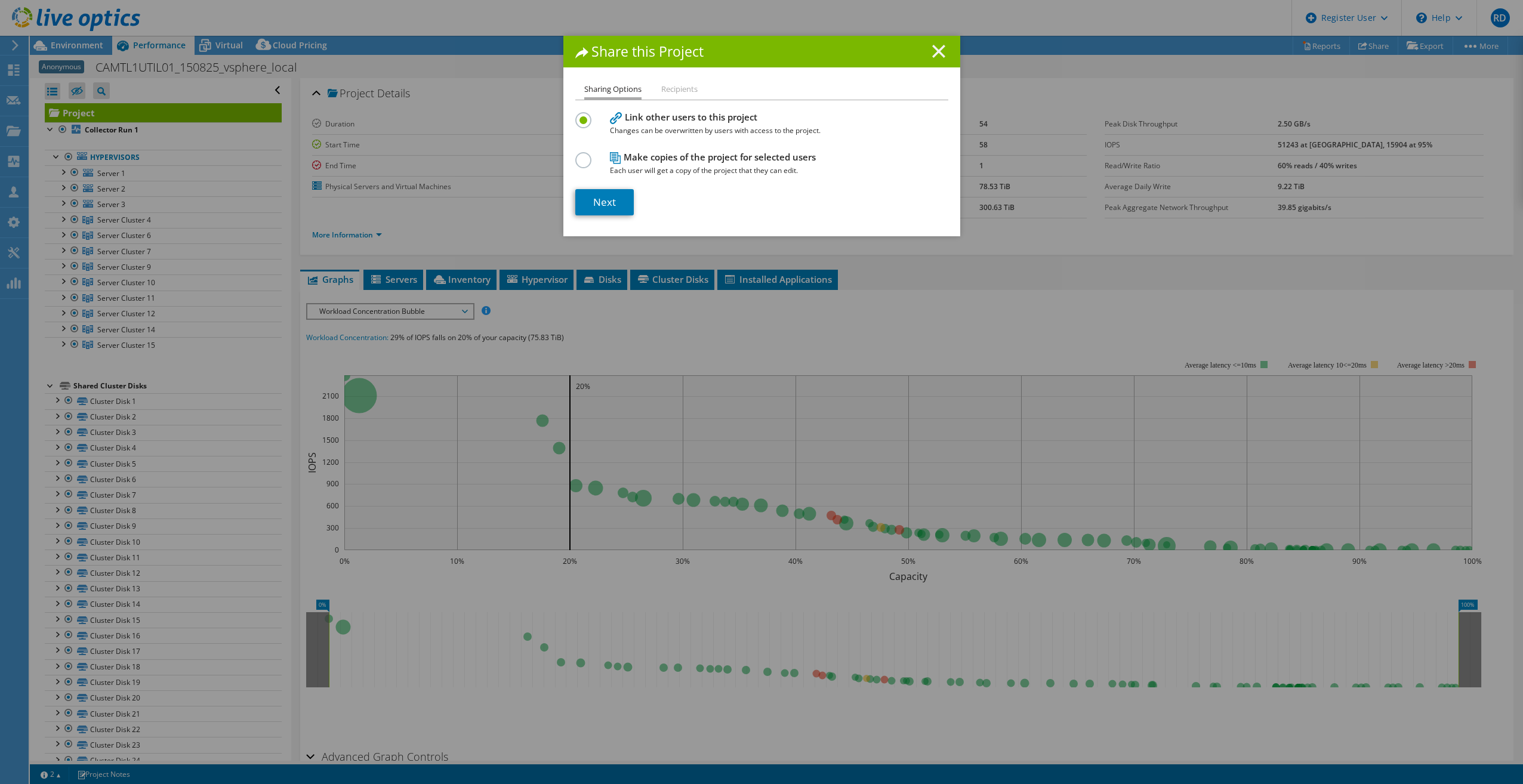
click at [934, 49] on icon at bounding box center [938, 51] width 13 height 13
